Goal: Find specific page/section: Find specific page/section

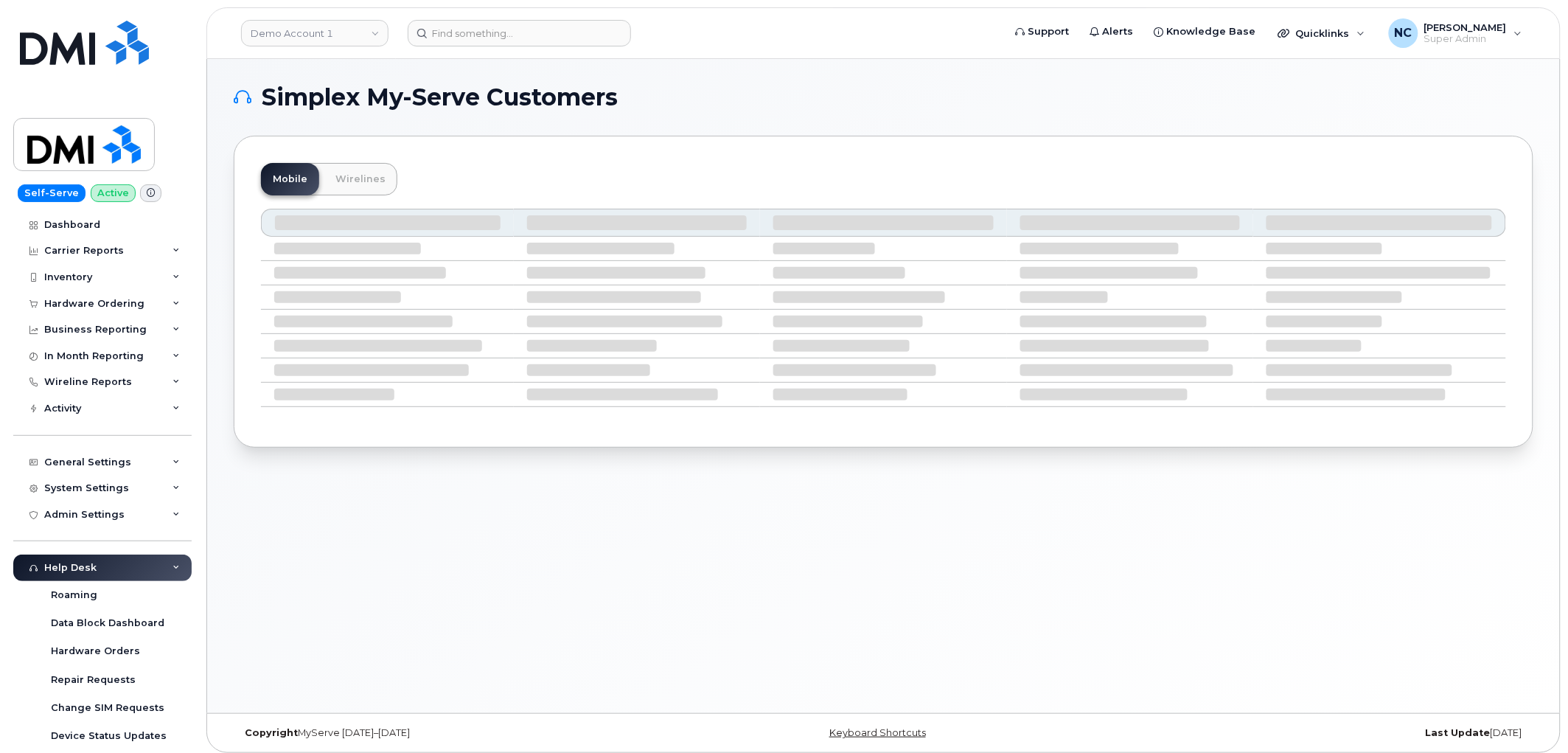
click at [543, 17] on header "Demo Account 1 Support Alerts Knowledge Base Quicklinks Suspend / Cancel Device…" at bounding box center [883, 33] width 1354 height 52
click at [522, 31] on input at bounding box center [519, 33] width 223 height 27
paste input "[PHONE_NUMBER]"
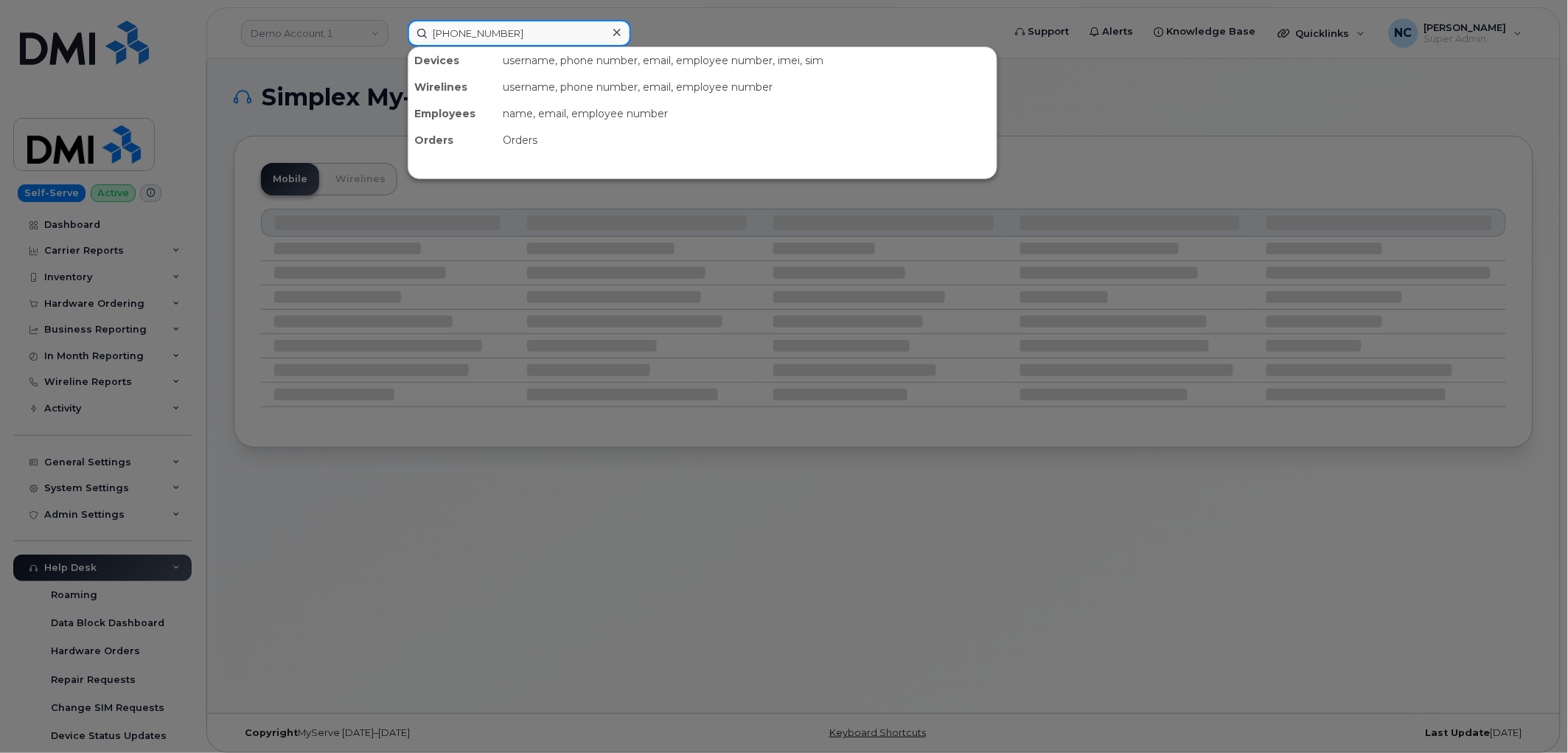
type input "[PHONE_NUMBER]"
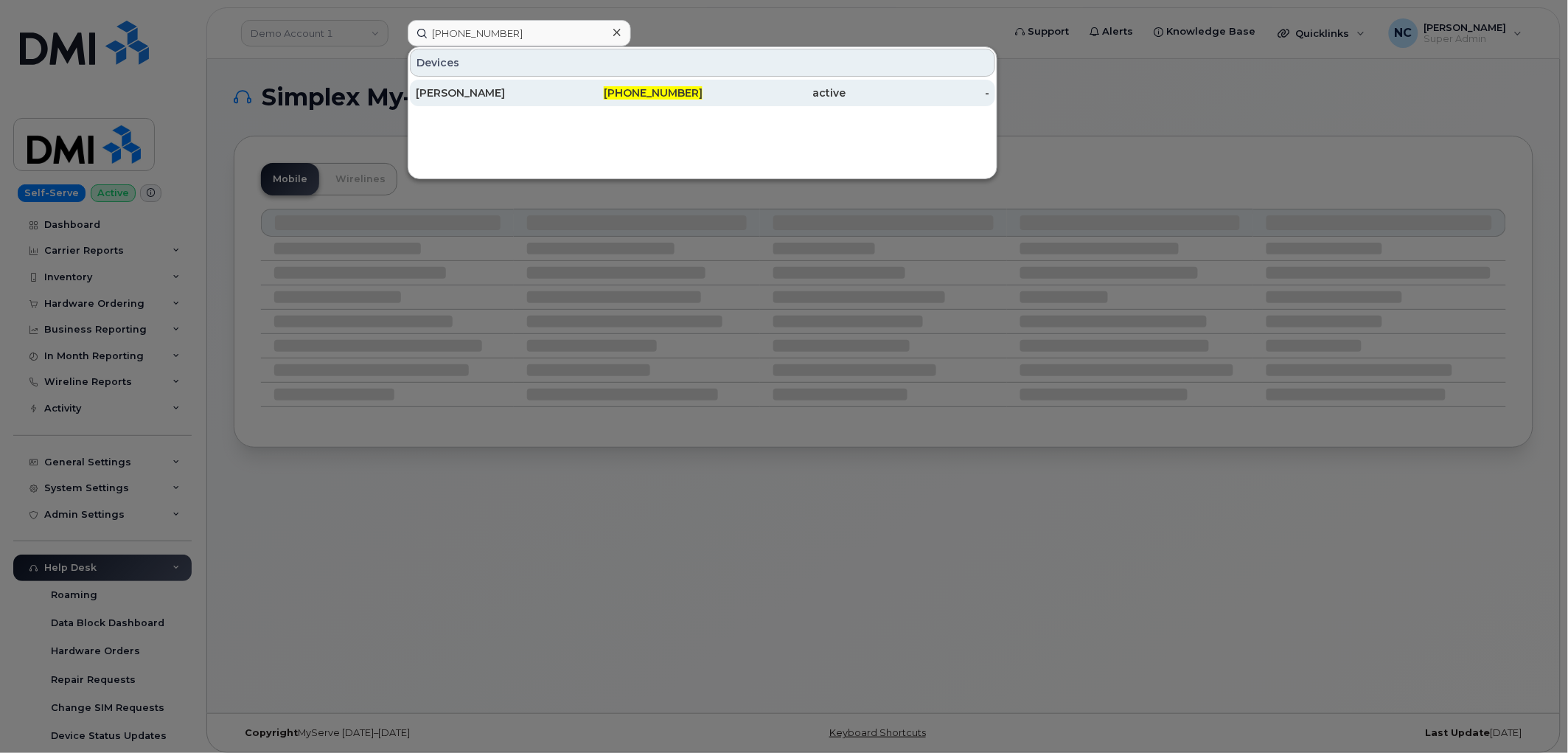
click at [463, 86] on div "[PERSON_NAME]" at bounding box center [487, 93] width 144 height 15
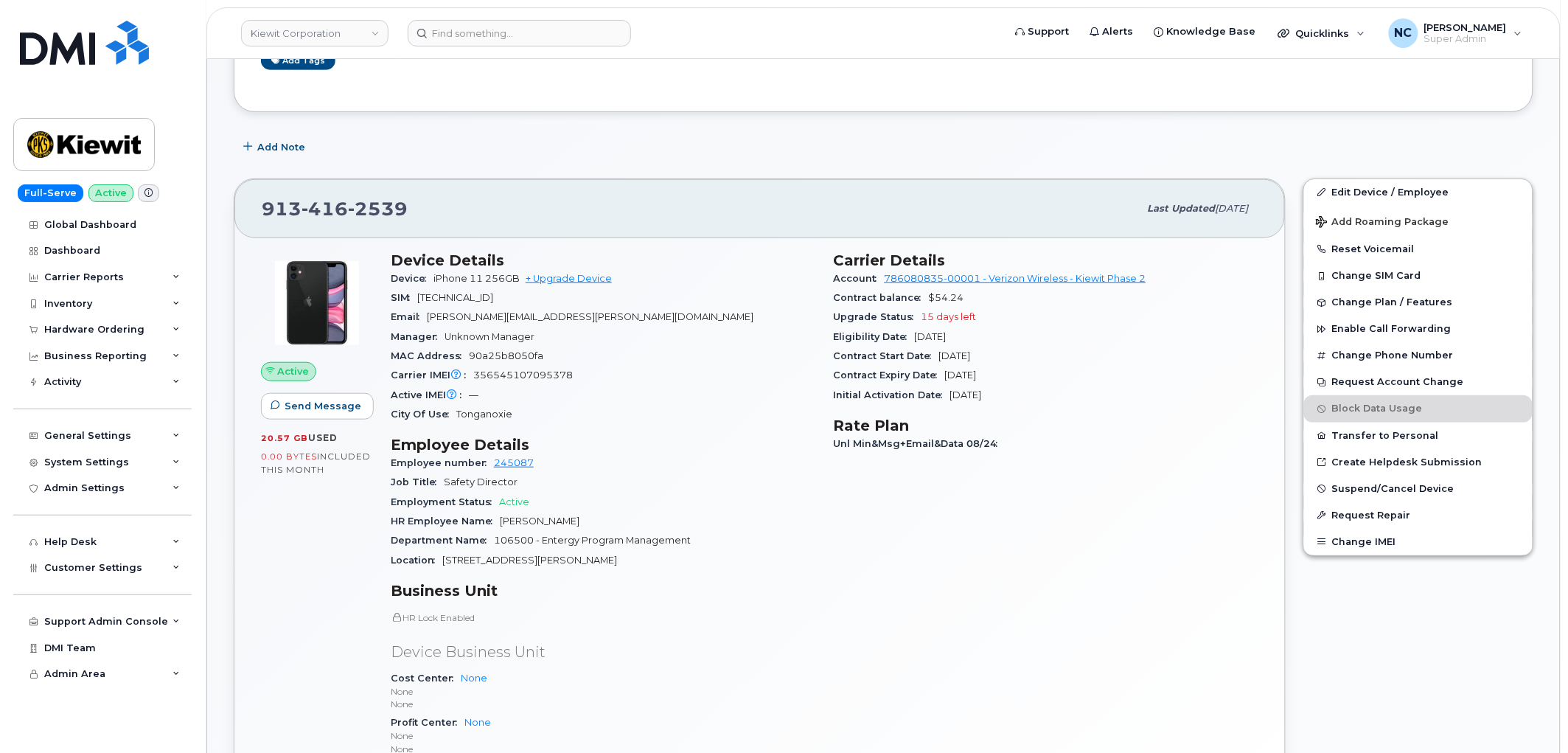
scroll to position [327, 0]
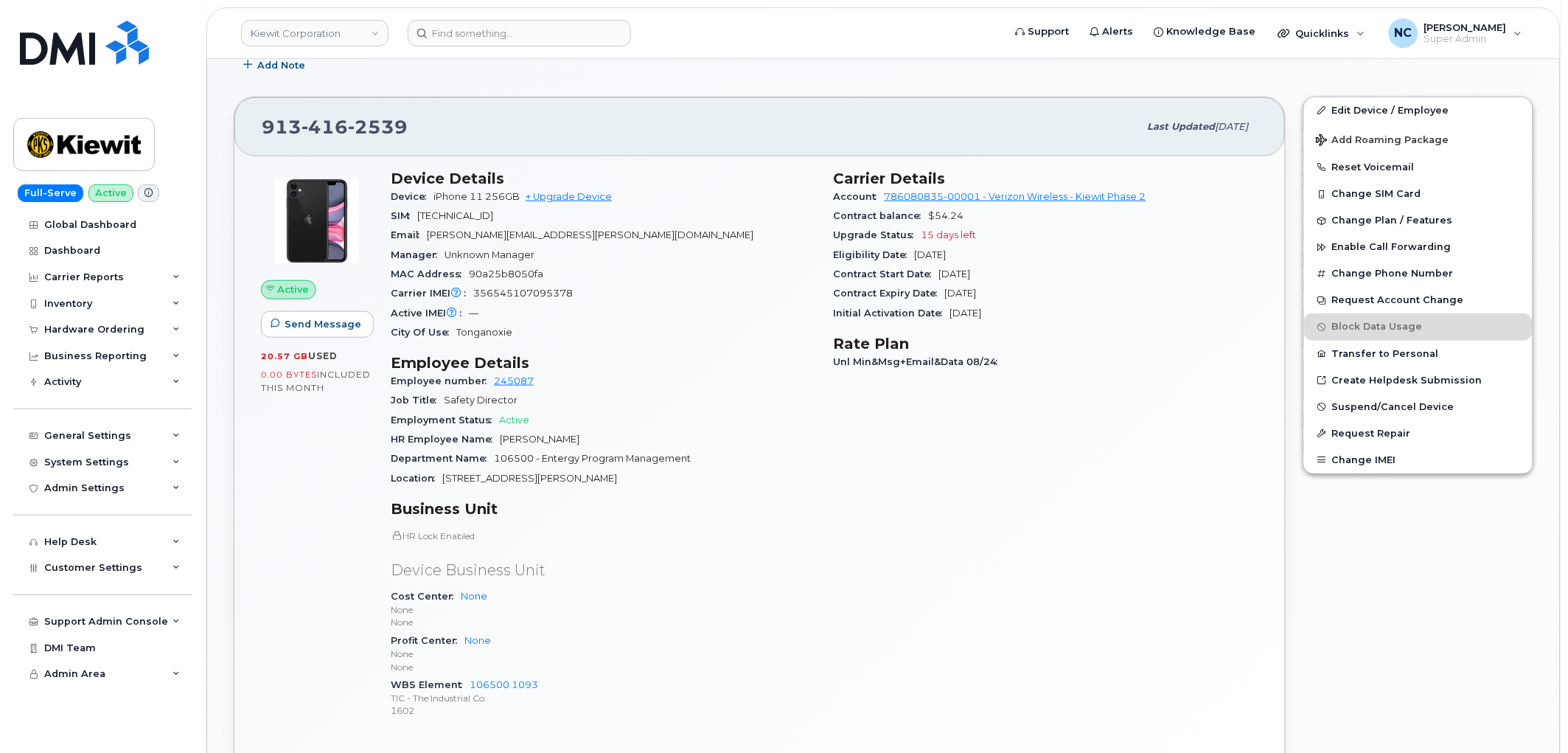
click at [902, 498] on div "Carrier Details Account 786080835-00001 - Verizon Wireless - [PERSON_NAME] Phas…" at bounding box center [1046, 451] width 443 height 580
